Goal: Task Accomplishment & Management: Manage account settings

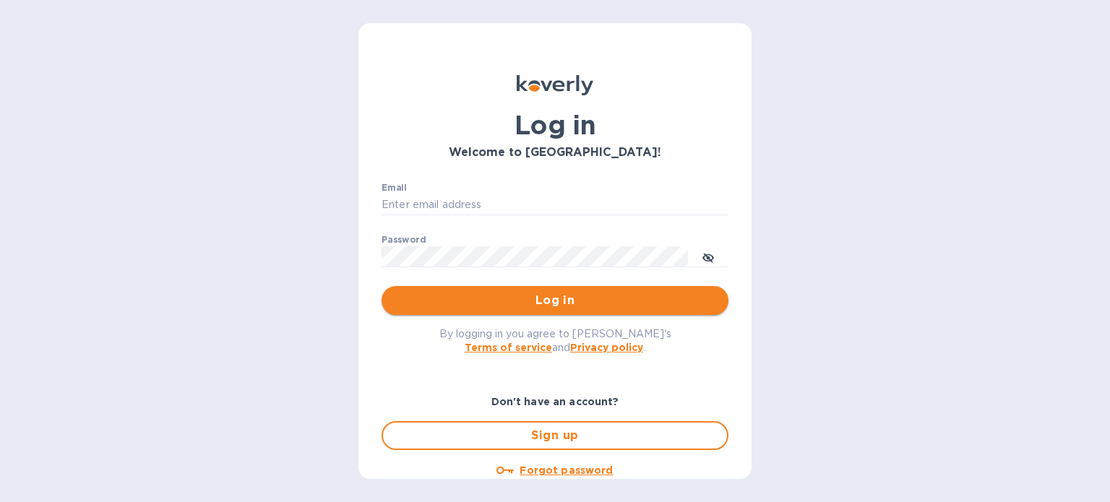
type input "[PERSON_NAME][EMAIL_ADDRESS][DOMAIN_NAME]"
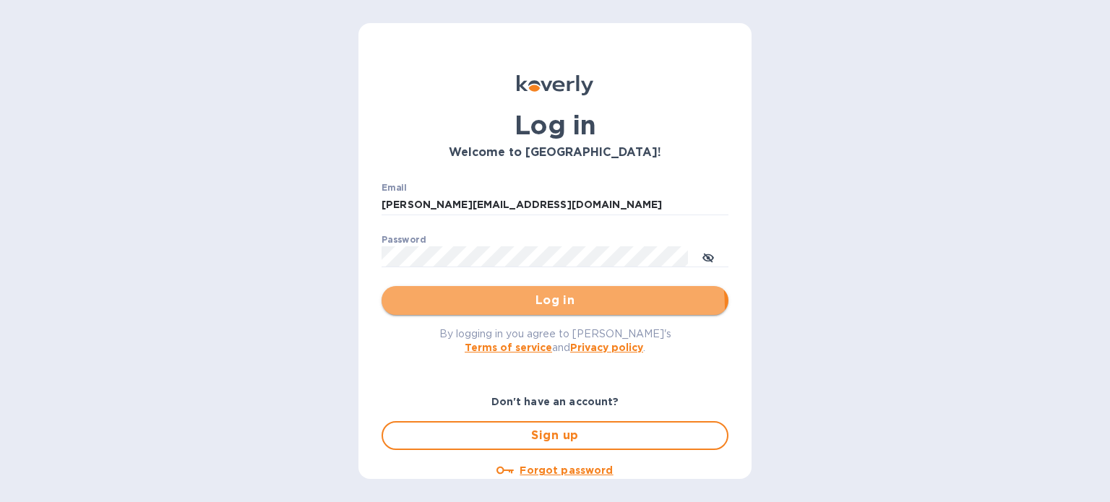
click at [544, 308] on span "Log in" at bounding box center [555, 300] width 324 height 17
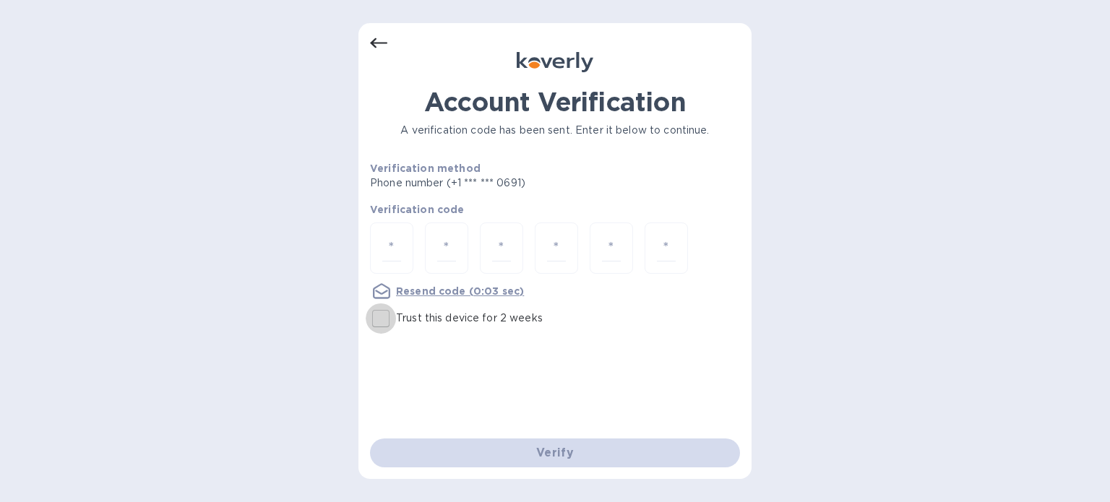
click at [390, 320] on input "Trust this device for 2 weeks" at bounding box center [381, 319] width 30 height 30
checkbox input "true"
click at [395, 251] on input "number" at bounding box center [391, 248] width 19 height 27
type input "1"
type input "9"
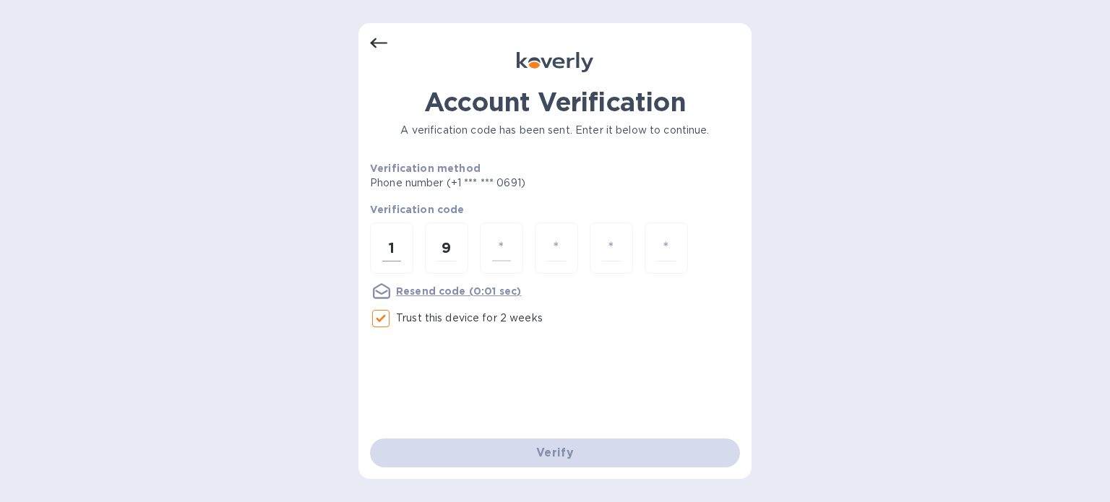
type input "0"
type input "5"
type input "4"
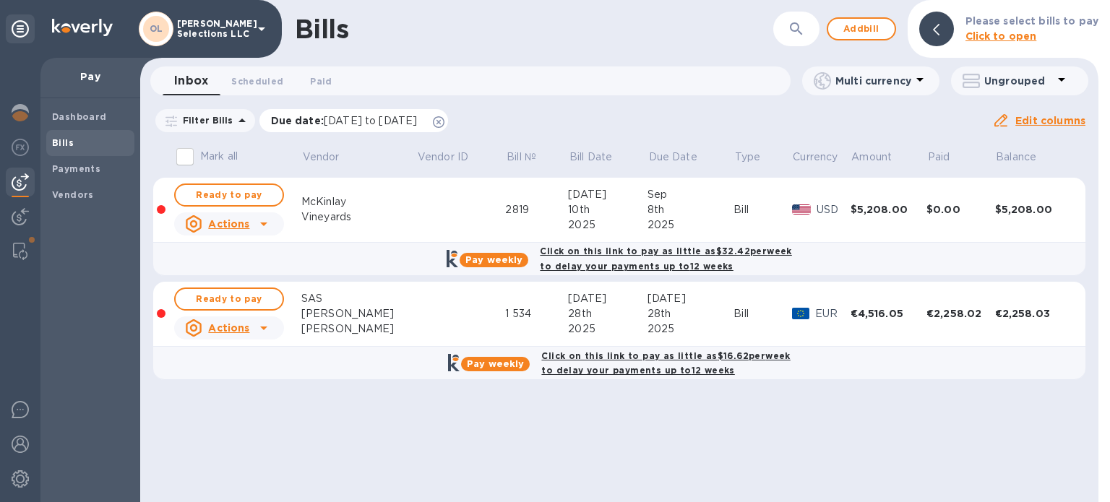
click at [445, 118] on icon at bounding box center [439, 122] width 12 height 12
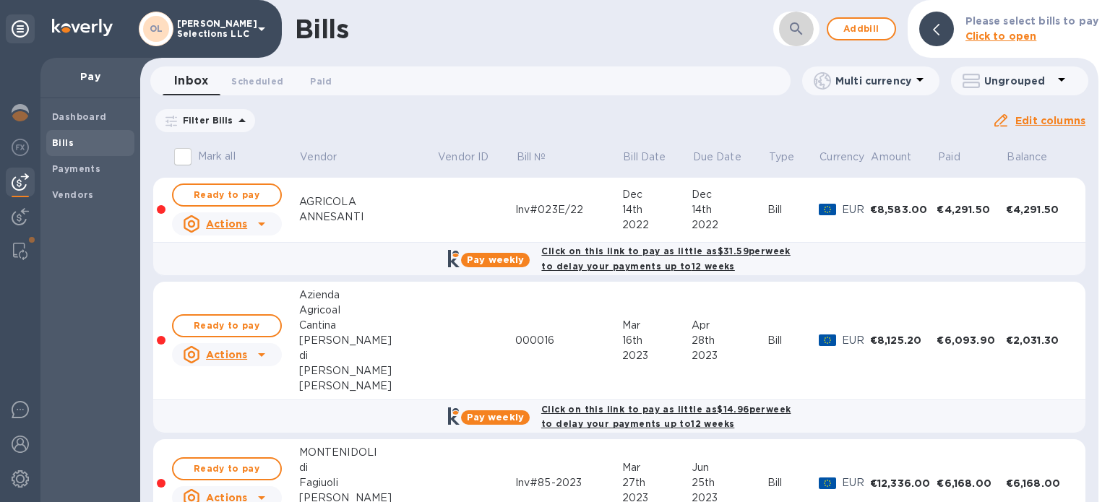
click at [802, 25] on icon "button" at bounding box center [796, 28] width 12 height 12
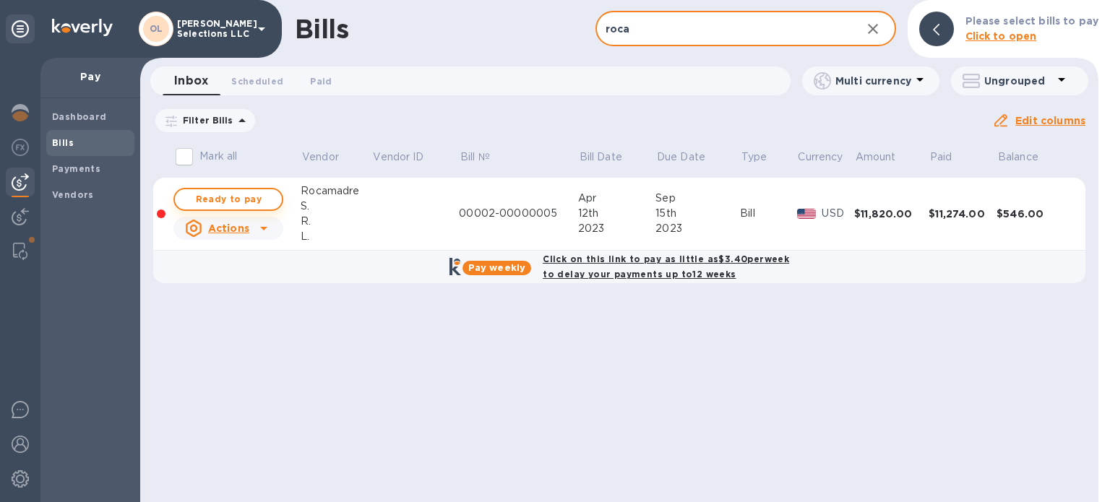
type input "roca"
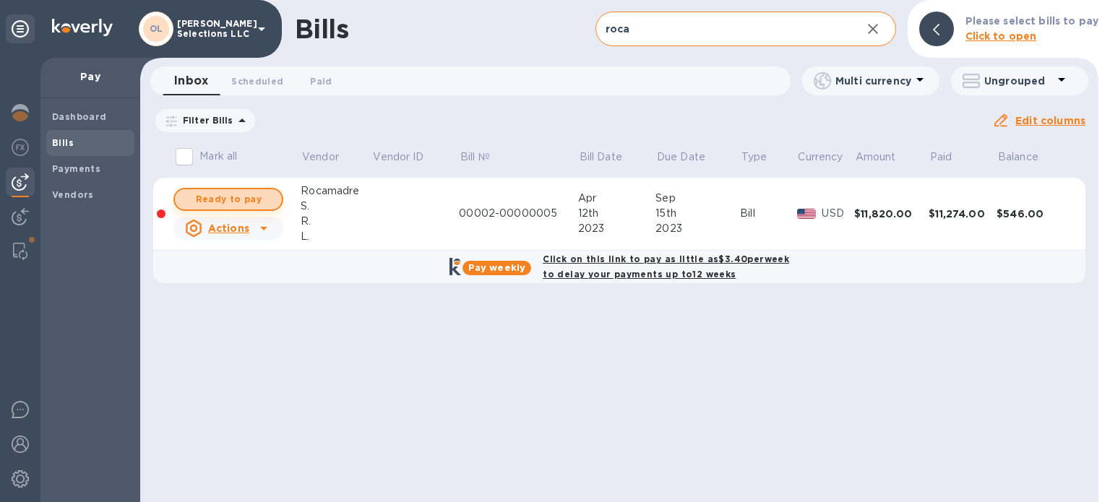
click at [255, 192] on span "Ready to pay" at bounding box center [228, 199] width 84 height 17
checkbox input "true"
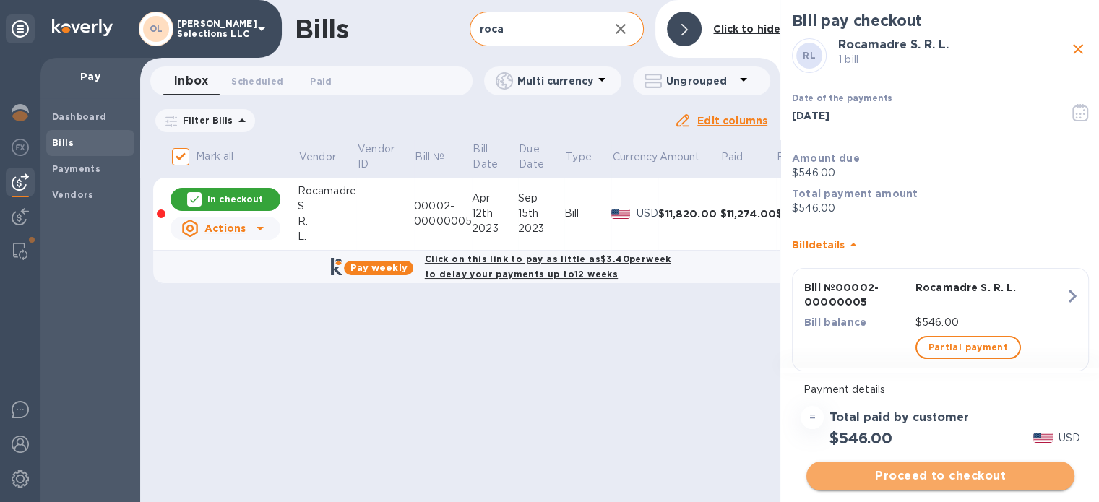
click at [922, 476] on span "Proceed to checkout" at bounding box center [940, 476] width 245 height 17
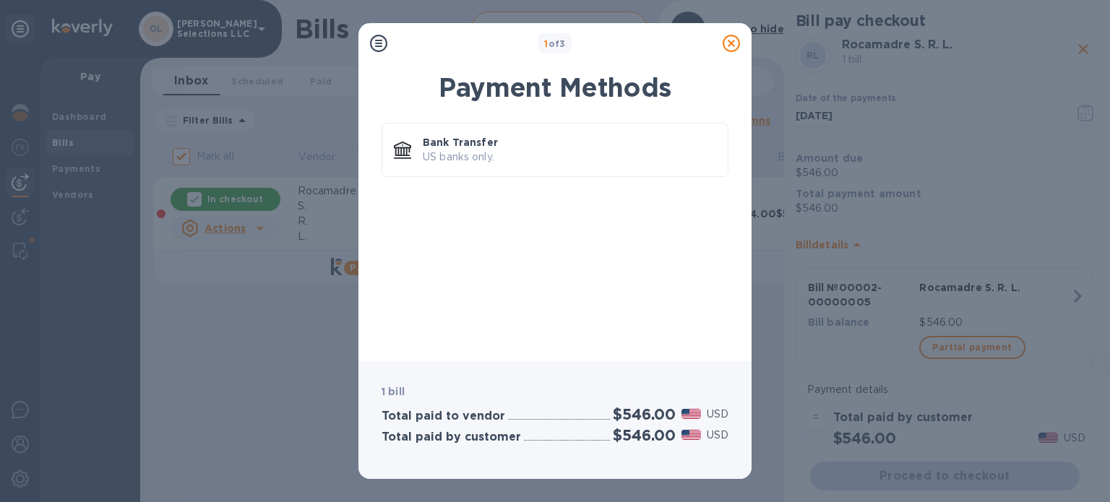
click at [679, 180] on div "Bank Transfer US banks only." at bounding box center [555, 153] width 347 height 60
click at [667, 160] on p "US banks only." at bounding box center [569, 157] width 293 height 15
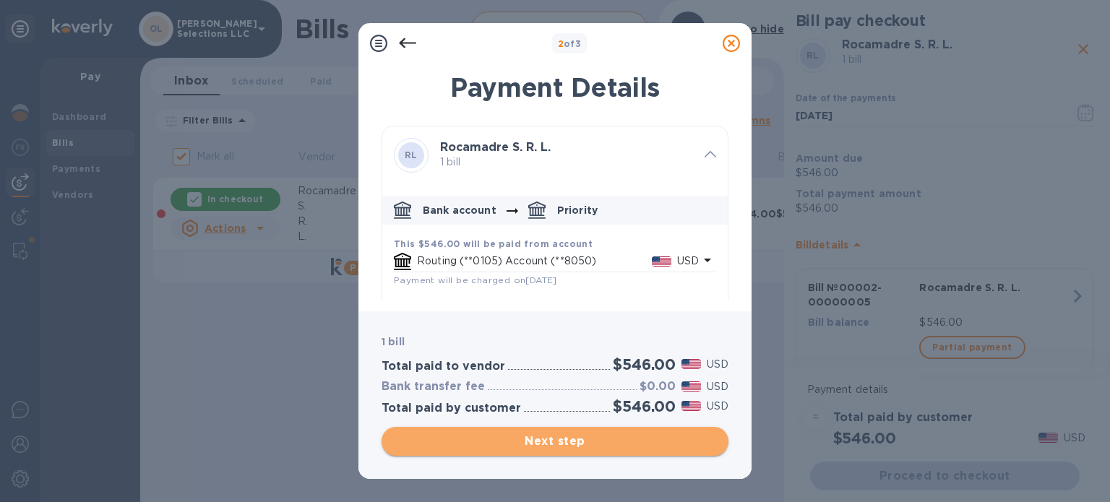
click at [546, 444] on span "Next step" at bounding box center [555, 441] width 324 height 17
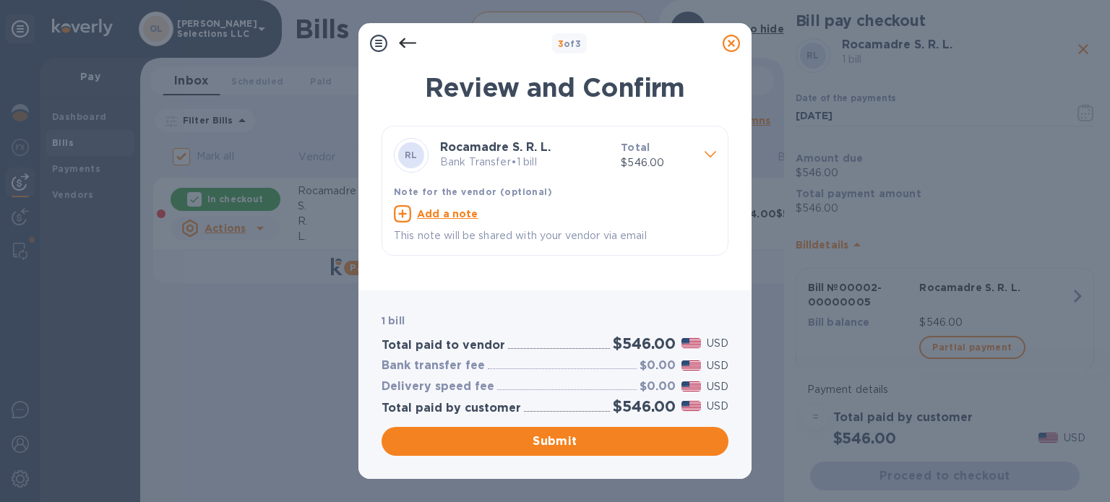
click at [460, 209] on u "Add a note" at bounding box center [447, 214] width 61 height 12
click at [448, 214] on textarea at bounding box center [543, 216] width 299 height 12
type textarea "THANK YOU and I am so sorry this took so long!"
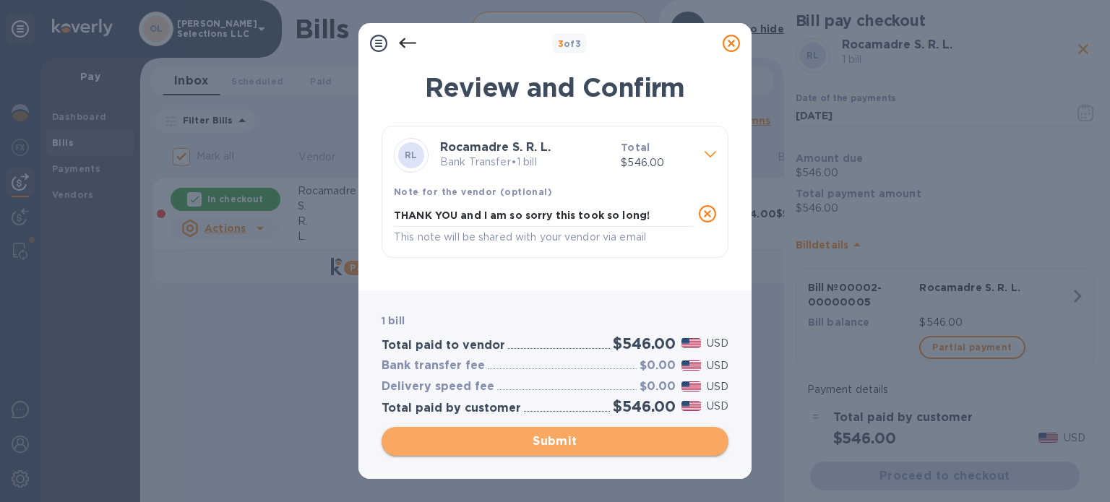
click at [546, 441] on span "Submit" at bounding box center [555, 441] width 324 height 17
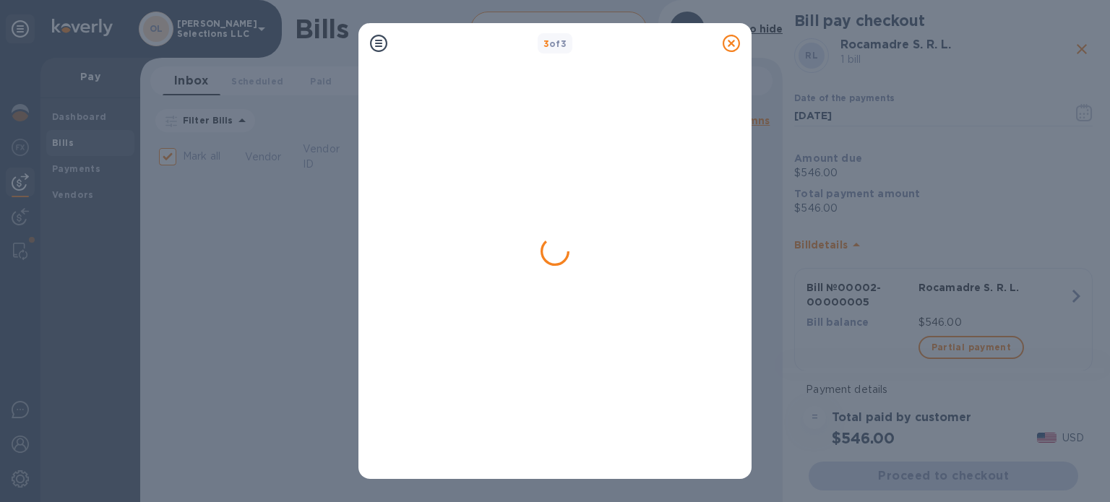
checkbox input "false"
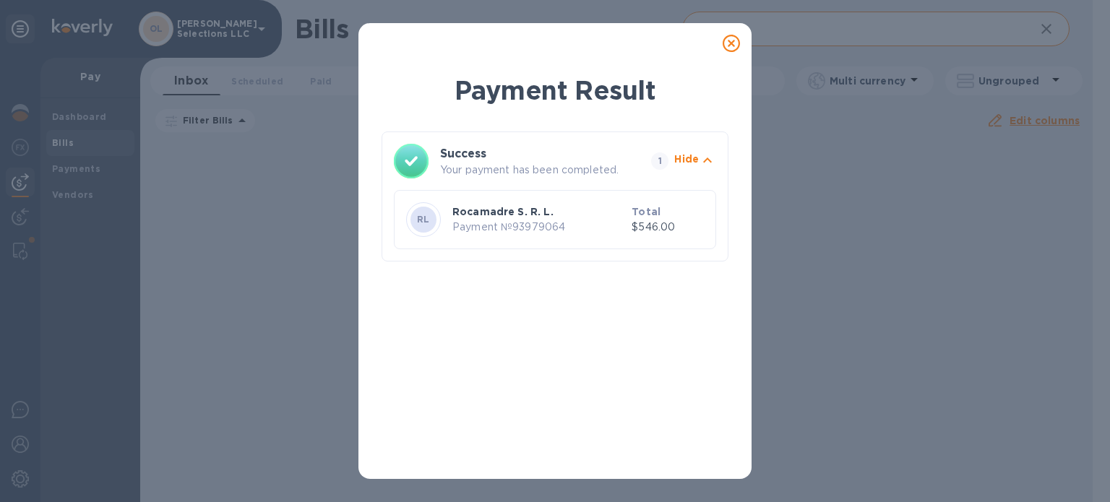
click at [726, 40] on icon at bounding box center [731, 43] width 17 height 17
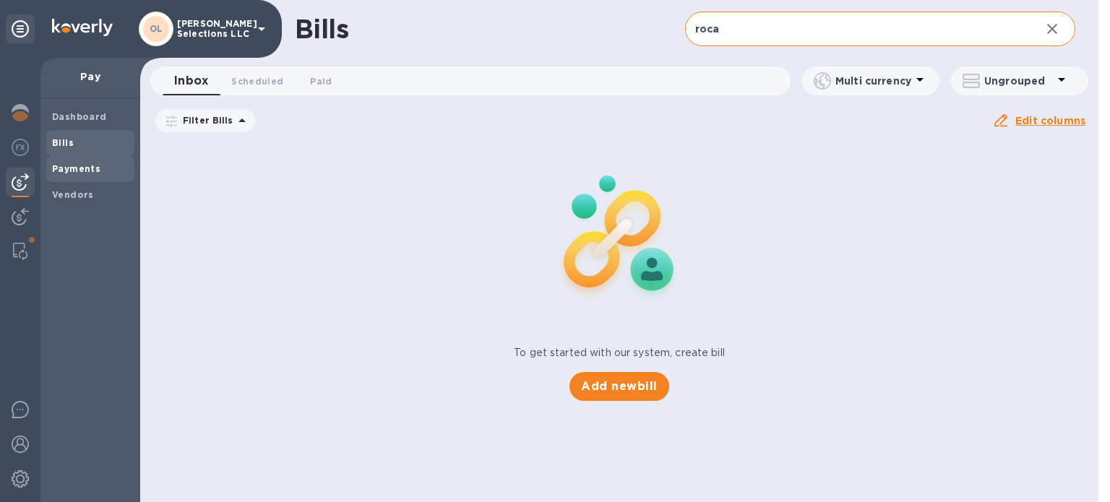
click at [82, 163] on b "Payments" at bounding box center [76, 168] width 48 height 11
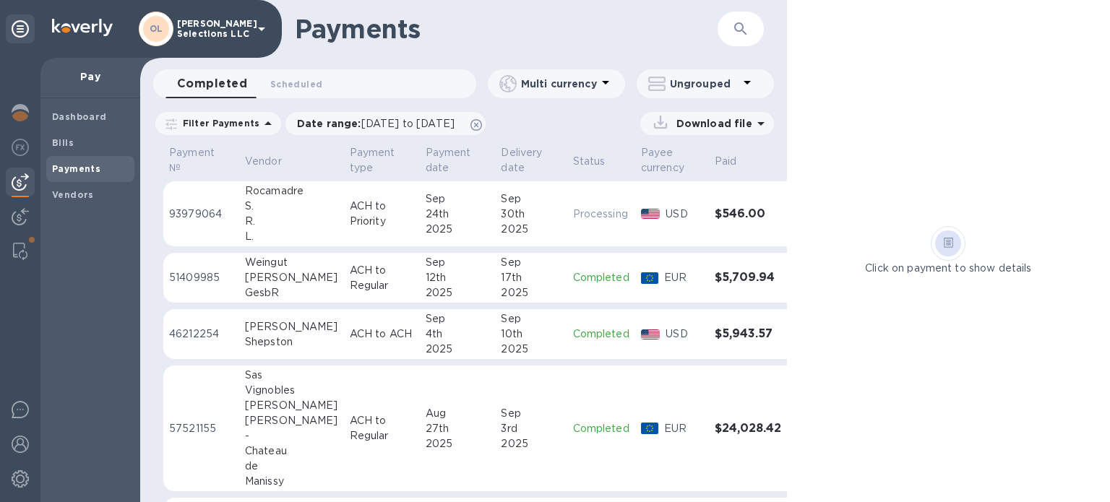
click at [361, 207] on p "ACH to Priority" at bounding box center [382, 214] width 64 height 30
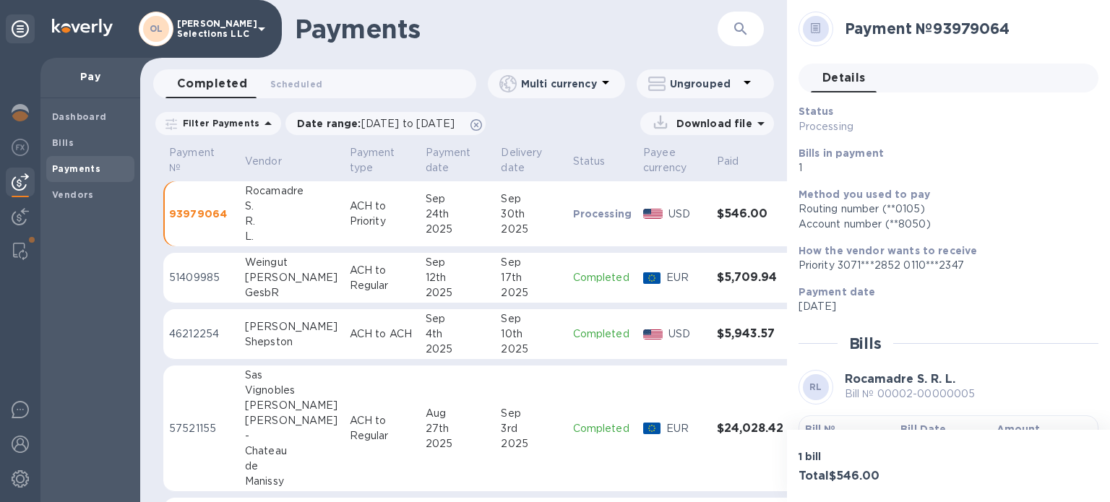
scroll to position [140, 0]
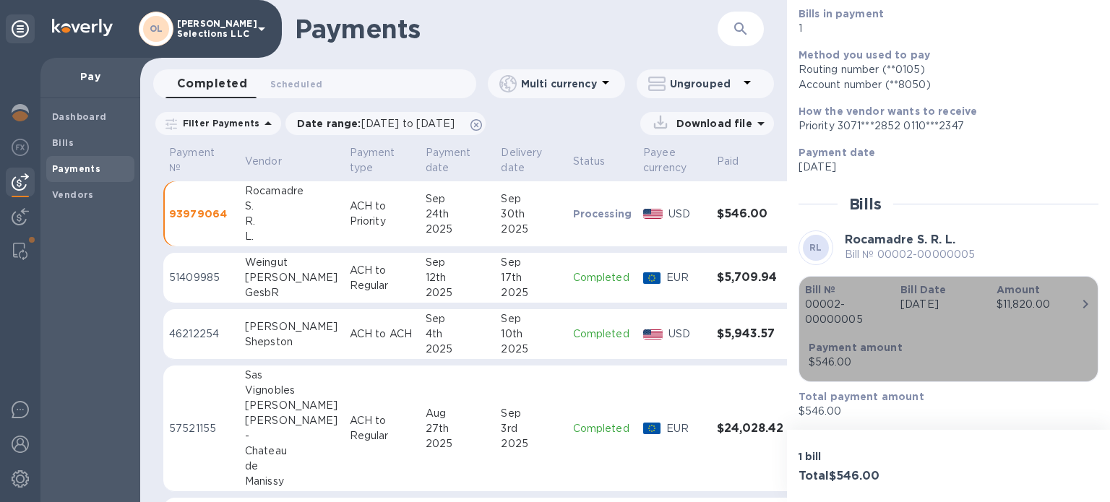
click at [976, 338] on div "Bill № 00002-00000005 Bill Date Apr 12th 2023 Amount $11,820.00 Payment amount …" at bounding box center [948, 329] width 287 height 93
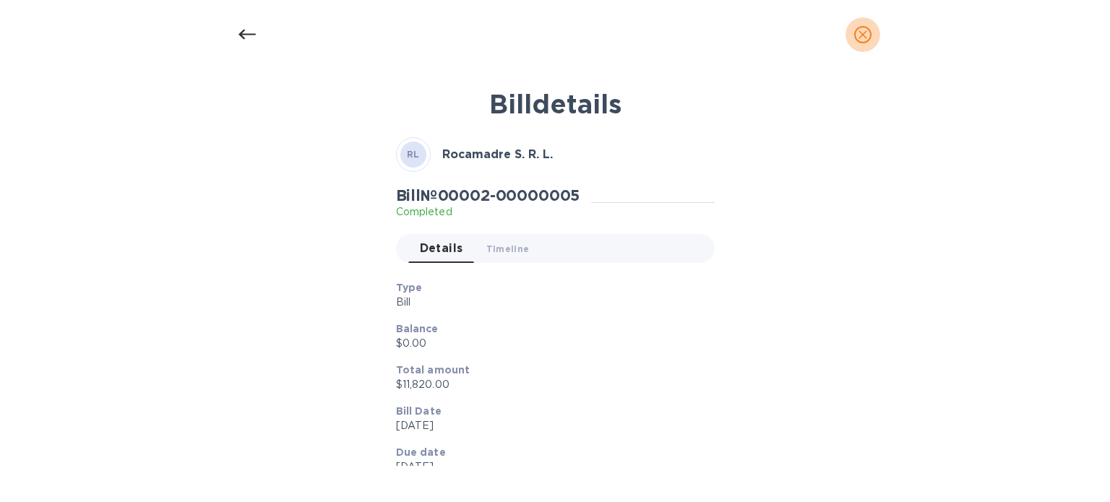
click at [865, 30] on icon "close" at bounding box center [863, 34] width 14 height 14
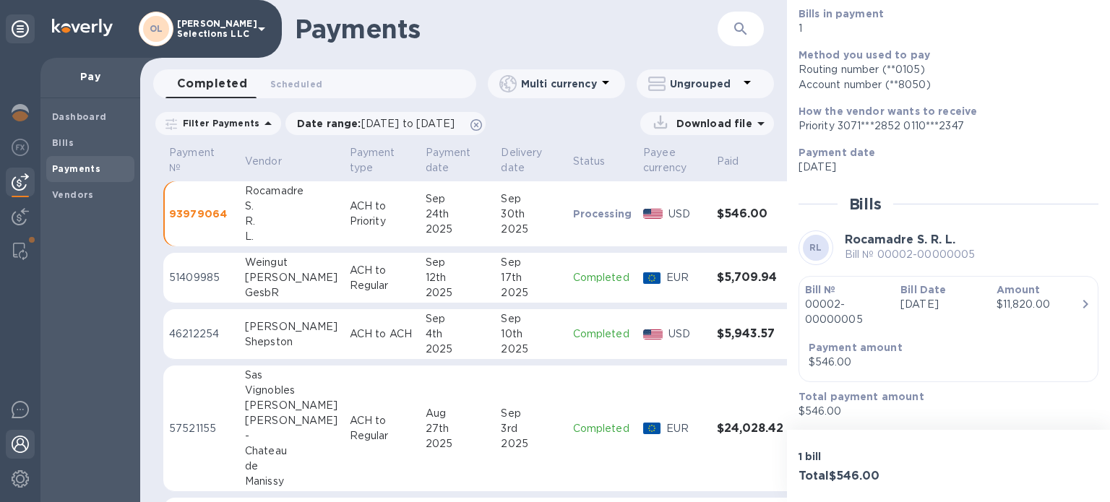
click at [16, 445] on img at bounding box center [20, 444] width 17 height 17
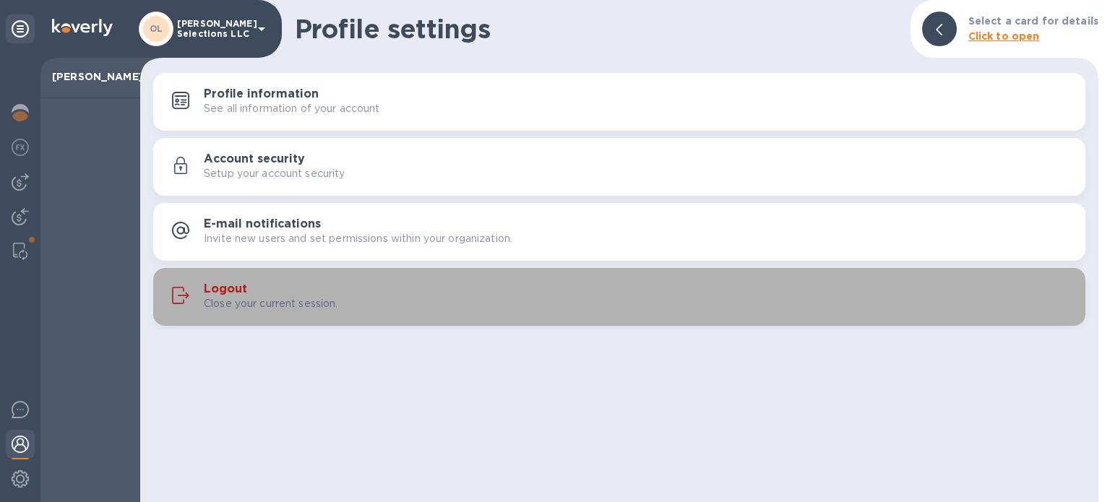
click at [202, 309] on div "Logout Close your current session." at bounding box center [619, 297] width 915 height 35
